Goal: Information Seeking & Learning: Learn about a topic

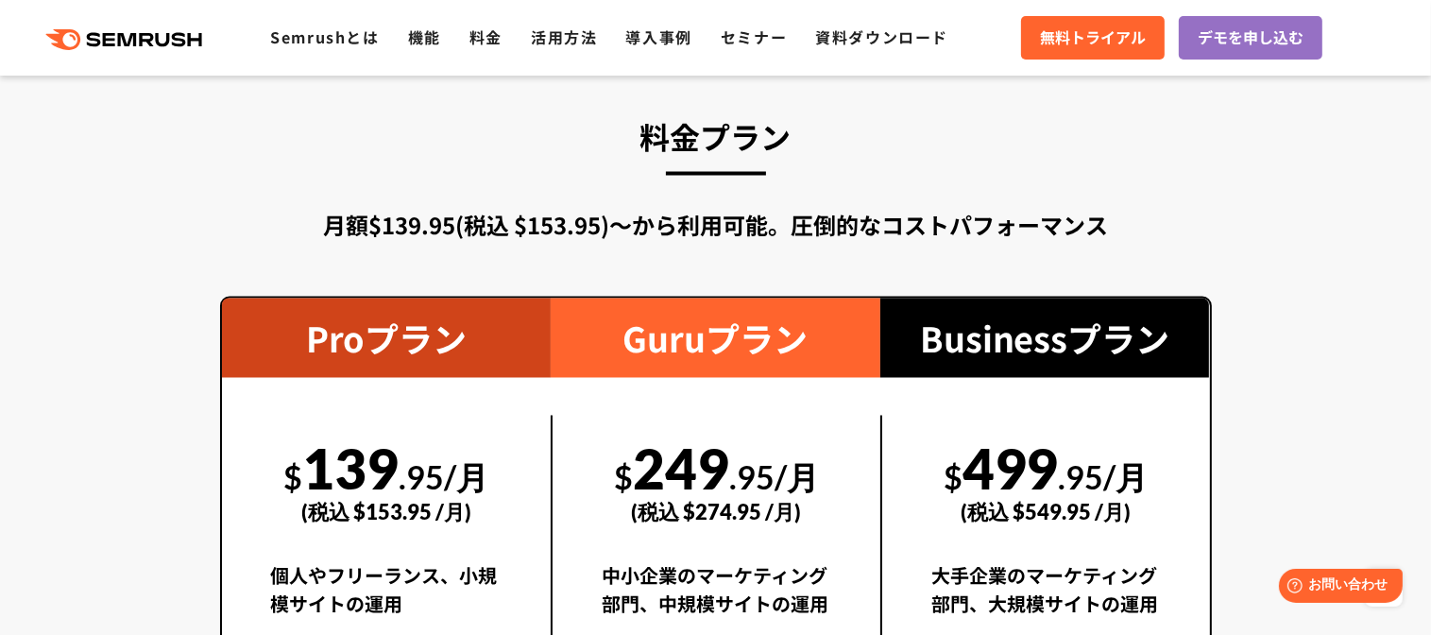
scroll to position [3211, 0]
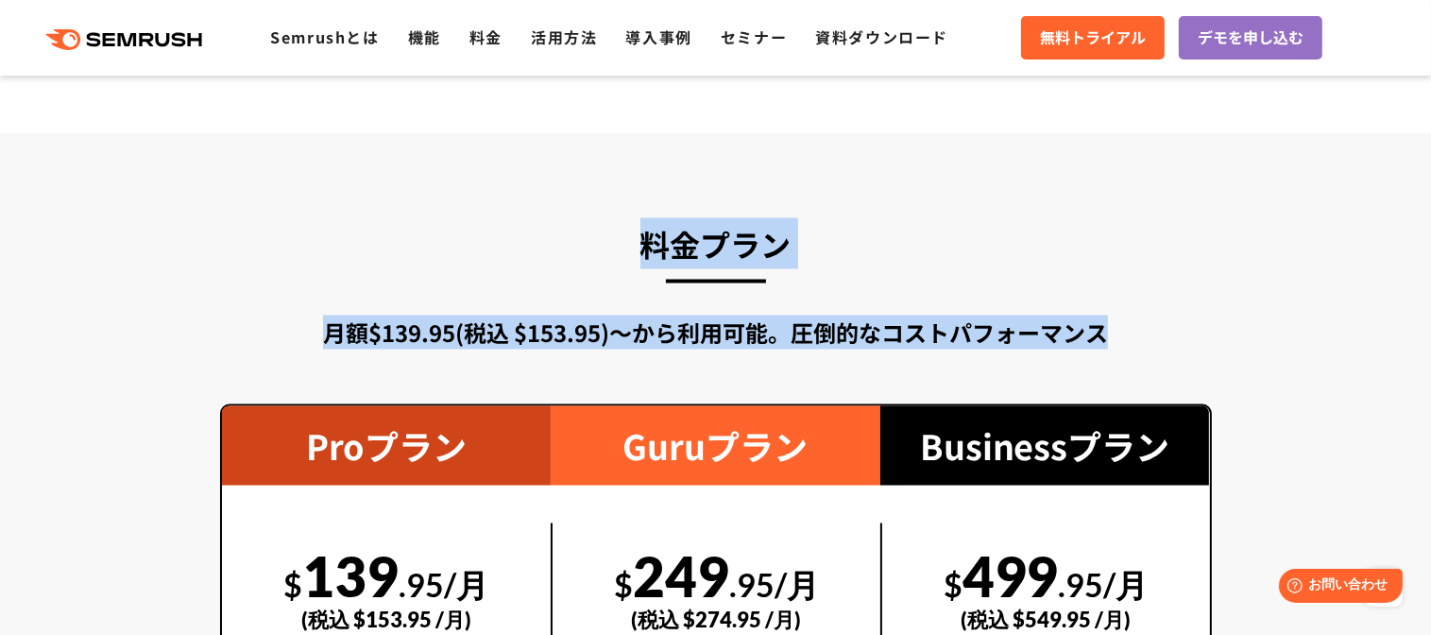
drag, startPoint x: 615, startPoint y: 252, endPoint x: 1137, endPoint y: 337, distance: 529.2
drag, startPoint x: 1137, startPoint y: 337, endPoint x: 1060, endPoint y: 318, distance: 79.7
click at [1060, 318] on div "月額$139.95(税込 $153.95)〜から利用可能。圧倒的なコストパフォーマンス" at bounding box center [716, 332] width 992 height 34
click at [851, 243] on h3 "料金プラン" at bounding box center [716, 243] width 992 height 51
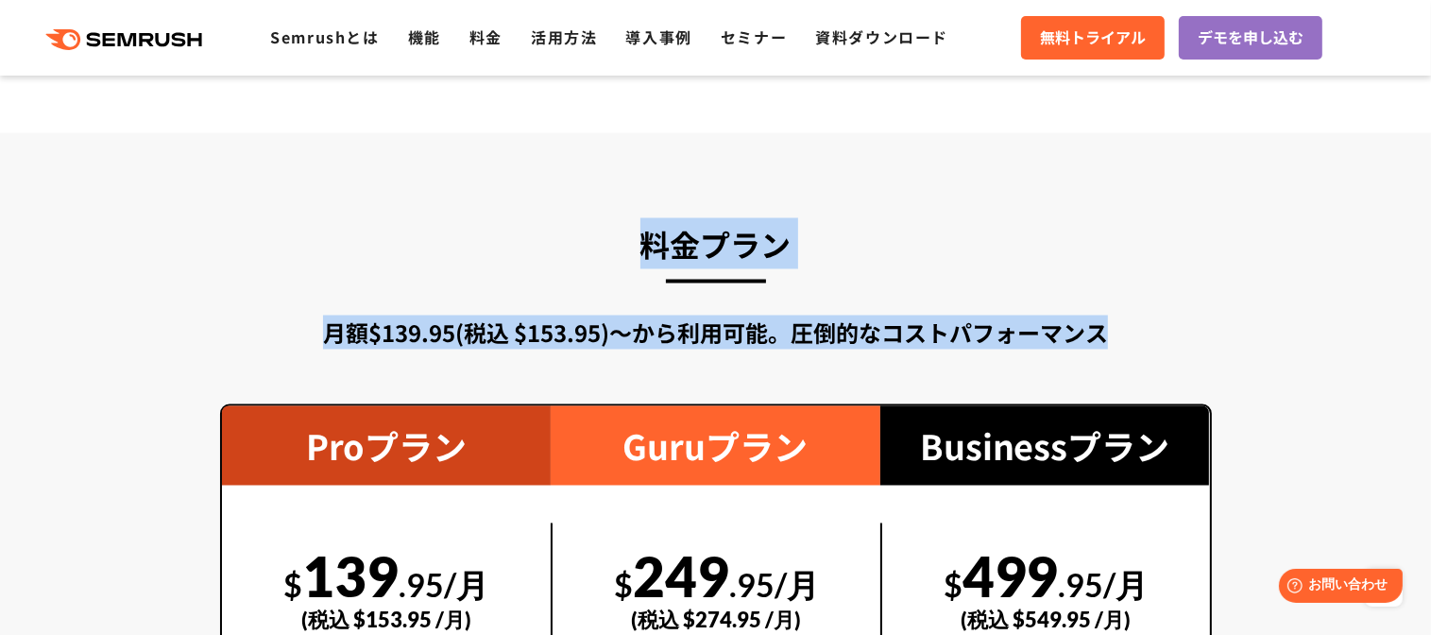
drag, startPoint x: 1125, startPoint y: 334, endPoint x: 612, endPoint y: 224, distance: 524.7
drag, startPoint x: 612, startPoint y: 224, endPoint x: 850, endPoint y: 222, distance: 238.0
click at [852, 222] on h3 "料金プラン" at bounding box center [716, 243] width 992 height 51
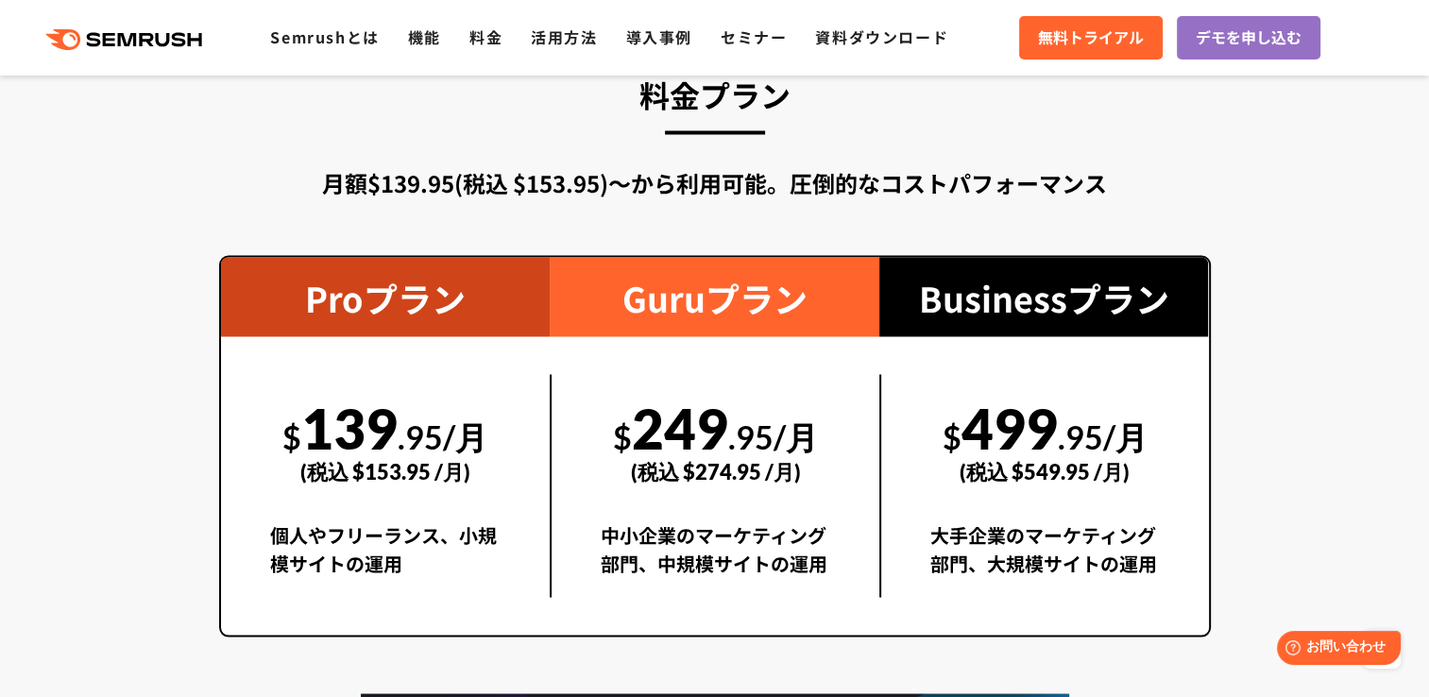
scroll to position [3495, 0]
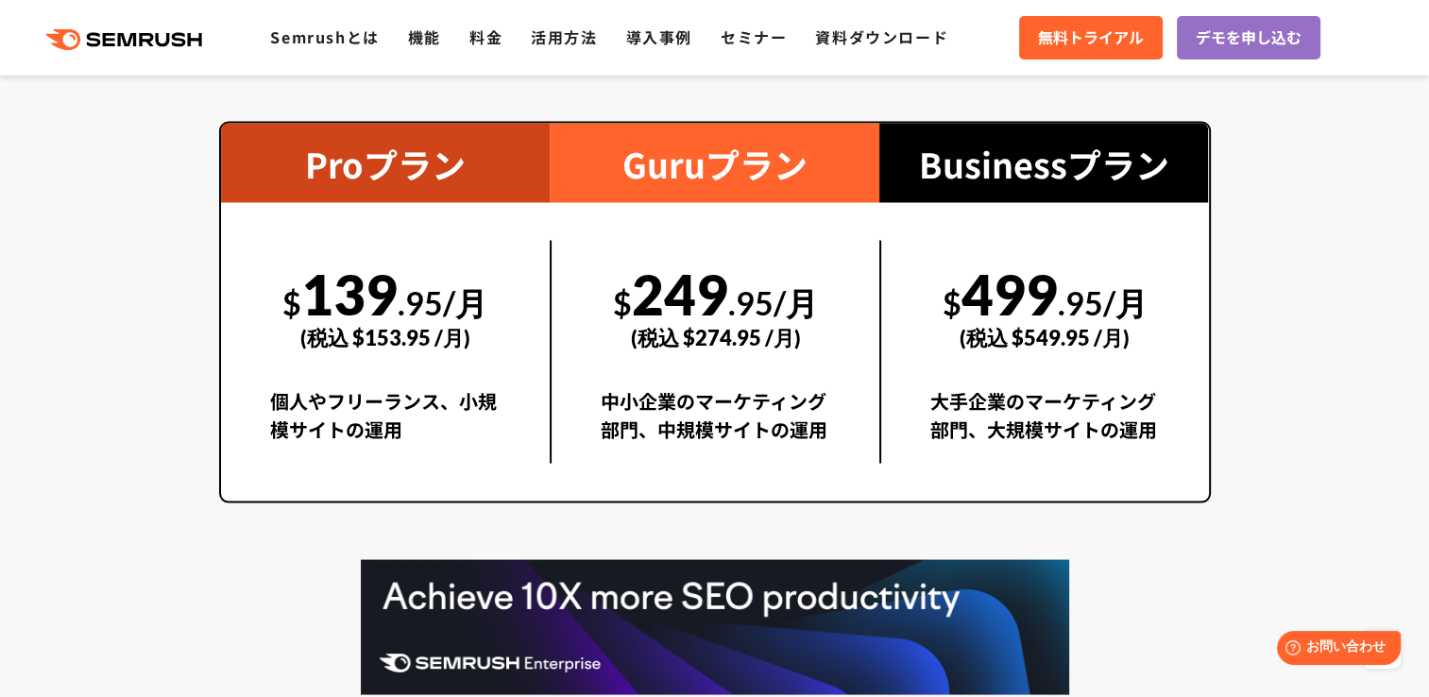
click at [1276, 379] on section "料金プラン 月額$139.95(税込 $153.95)〜から利用可能。圧倒的なコストパフォーマンス Proプラン $ 139 .95/月 (税込 $153.9…" at bounding box center [714, 378] width 1429 height 1057
click at [1306, 401] on section "料金プラン 月額$139.95(税込 $153.95)〜から利用可能。圧倒的なコストパフォーマンス Proプラン $ 139 .95/月 (税込 $153.9…" at bounding box center [714, 378] width 1429 height 1057
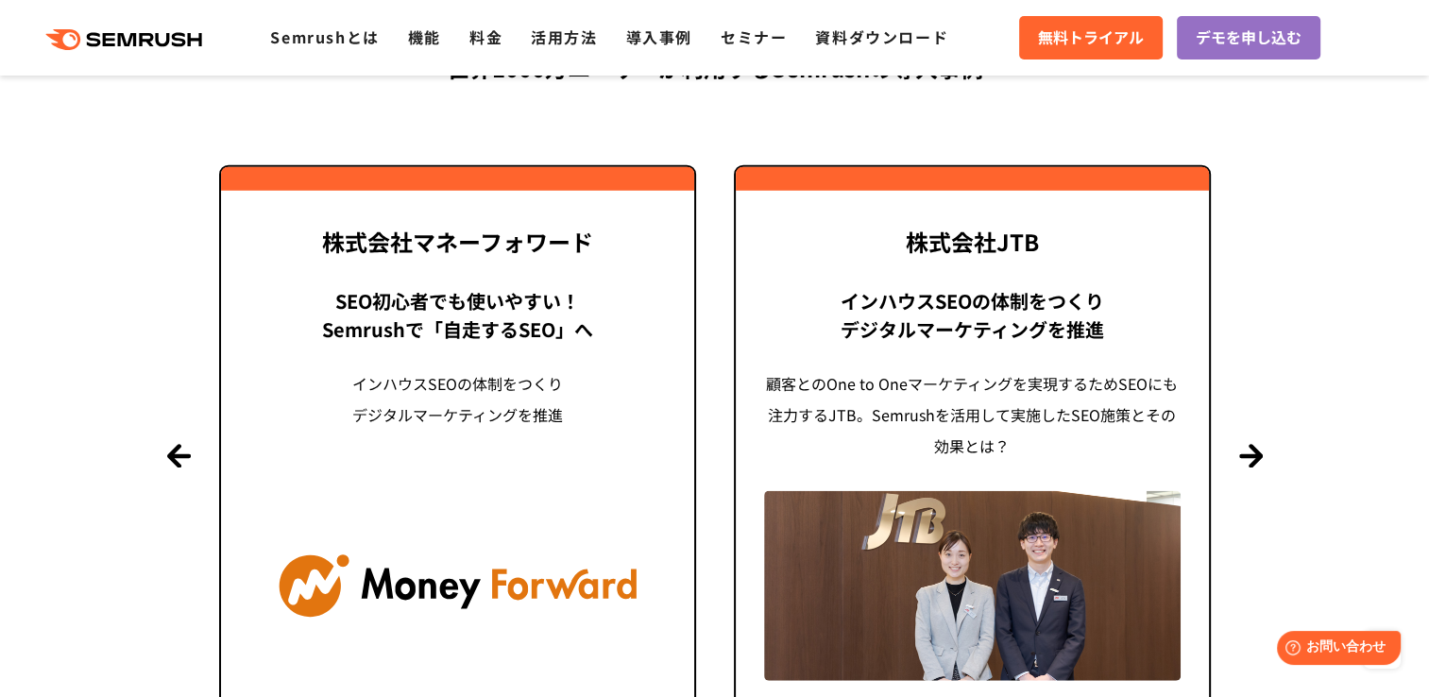
scroll to position [4723, 0]
